Goal: Information Seeking & Learning: Learn about a topic

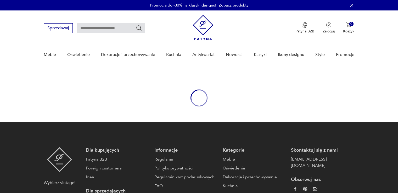
click at [312, 96] on div "oval-loading" at bounding box center [199, 98] width 398 height 48
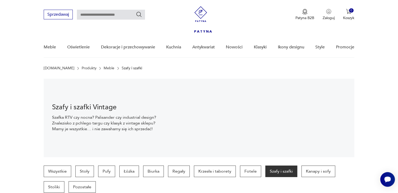
scroll to position [86, 0]
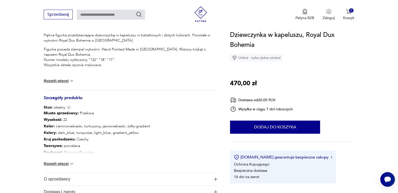
scroll to position [222, 0]
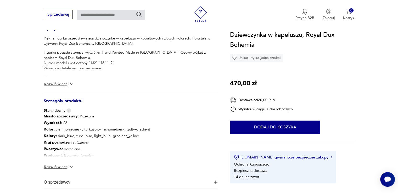
click at [59, 167] on button "Rozwiń więcej" at bounding box center [59, 166] width 30 height 5
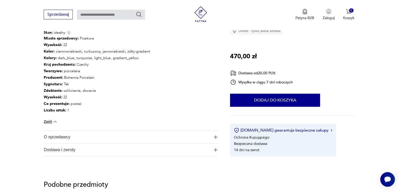
scroll to position [300, 0]
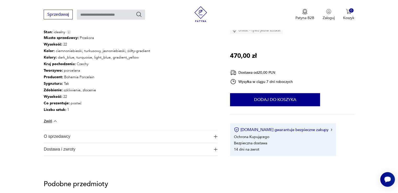
click at [217, 134] on button "O sprzedawcy" at bounding box center [131, 136] width 174 height 13
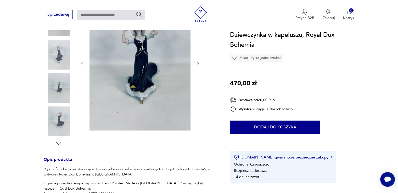
scroll to position [38, 0]
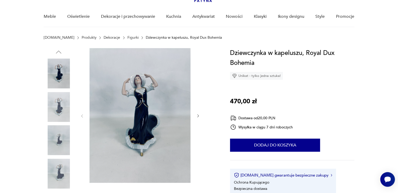
click at [57, 102] on img at bounding box center [59, 107] width 30 height 30
click at [63, 132] on img at bounding box center [59, 140] width 30 height 30
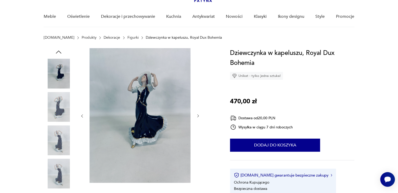
click at [61, 141] on img at bounding box center [59, 140] width 30 height 30
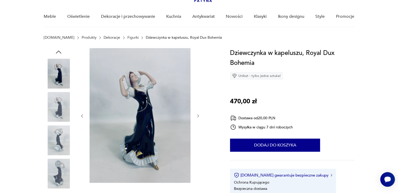
click at [58, 167] on img at bounding box center [59, 174] width 30 height 30
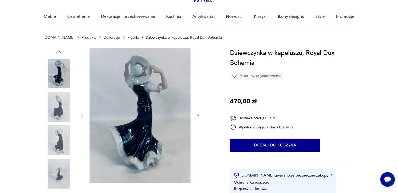
click at [196, 114] on div at bounding box center [140, 116] width 120 height 136
click at [197, 115] on icon "button" at bounding box center [198, 116] width 4 height 4
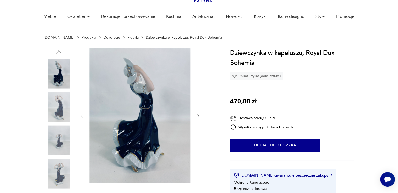
click at [198, 115] on icon "button" at bounding box center [198, 116] width 4 height 4
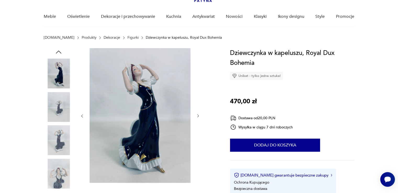
click at [198, 115] on icon "button" at bounding box center [198, 116] width 4 height 4
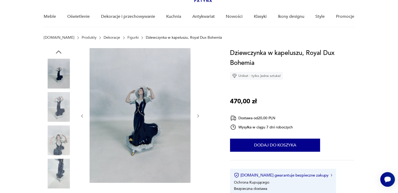
click at [198, 115] on icon "button" at bounding box center [198, 116] width 4 height 4
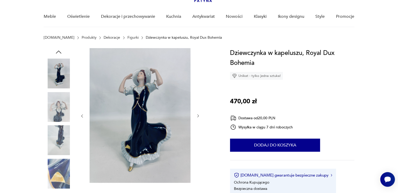
click at [198, 115] on icon "button" at bounding box center [198, 116] width 4 height 4
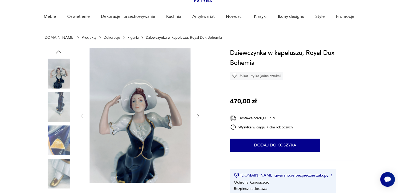
click at [61, 146] on img at bounding box center [59, 140] width 30 height 30
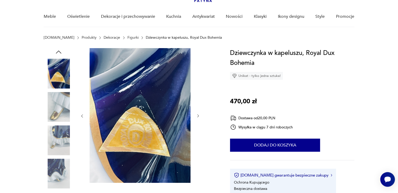
click at [196, 114] on icon "button" at bounding box center [198, 116] width 4 height 4
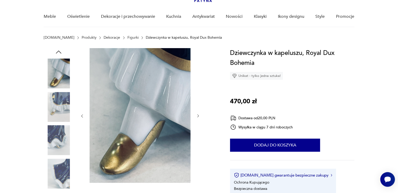
click at [65, 183] on img at bounding box center [59, 174] width 30 height 30
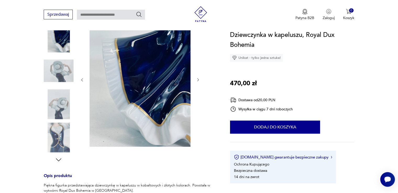
scroll to position [117, 0]
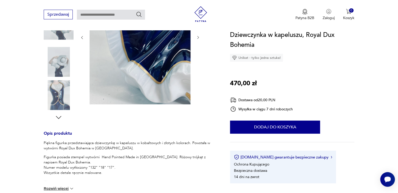
click at [58, 117] on icon "button" at bounding box center [59, 118] width 8 height 8
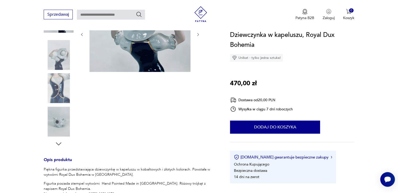
scroll to position [87, 0]
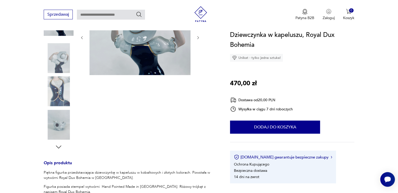
click at [61, 125] on img at bounding box center [59, 125] width 30 height 30
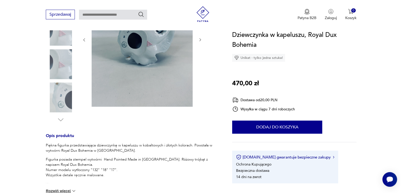
scroll to position [117, 0]
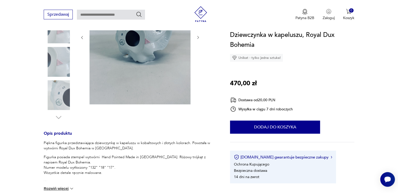
click at [137, 55] on img at bounding box center [140, 37] width 101 height 135
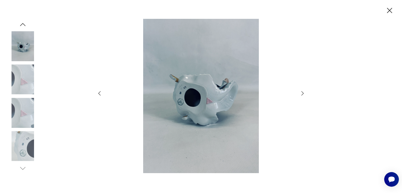
click at [206, 99] on img at bounding box center [201, 96] width 186 height 155
click at [207, 105] on img at bounding box center [201, 96] width 186 height 155
